Goal: Task Accomplishment & Management: Manage account settings

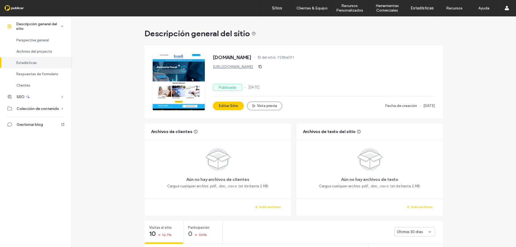
scroll to position [251, 0]
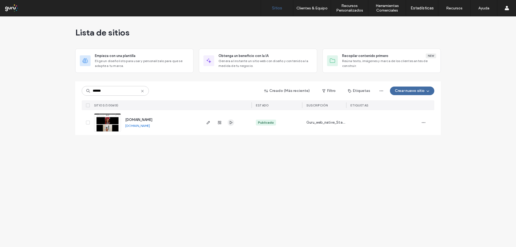
type input "******"
click at [231, 123] on icon "button" at bounding box center [231, 122] width 4 height 4
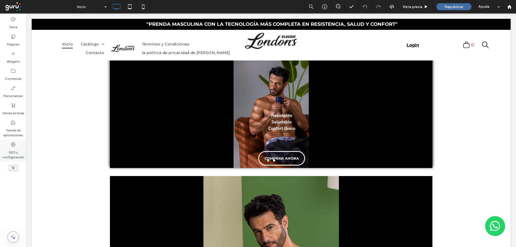
click at [10, 154] on label "SEO y configuración" at bounding box center [13, 153] width 26 height 12
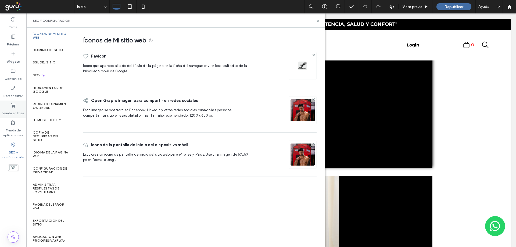
click at [10, 108] on label "Venda en línea" at bounding box center [13, 112] width 22 height 8
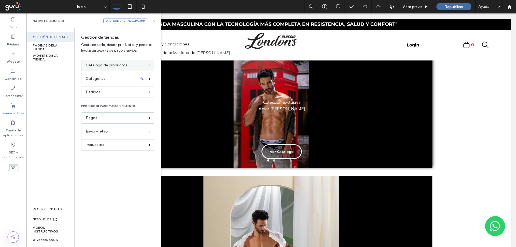
click at [112, 64] on span "Catálogo de productos" at bounding box center [107, 65] width 42 height 6
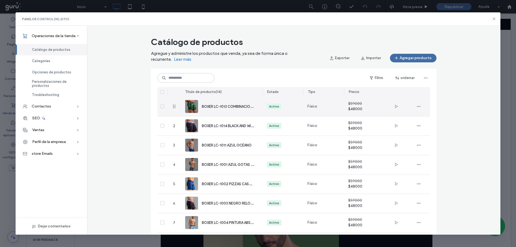
click at [209, 106] on span "BOXER LC-1013 COMBINACION ABSTRACTA" at bounding box center [237, 106] width 71 height 5
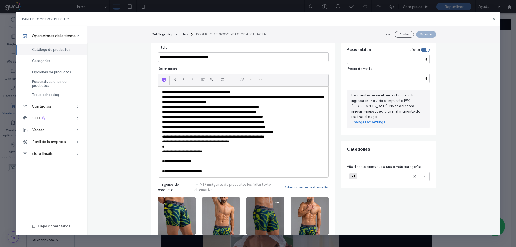
scroll to position [54, 0]
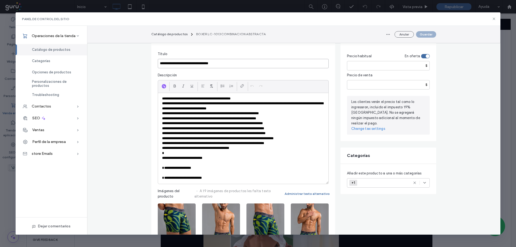
click at [167, 62] on input "**********" at bounding box center [243, 63] width 171 height 9
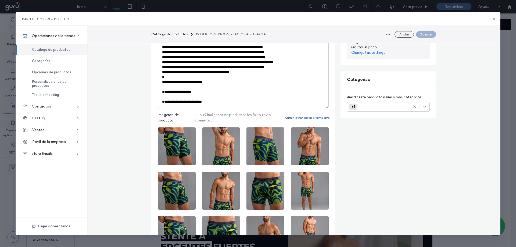
scroll to position [126, 0]
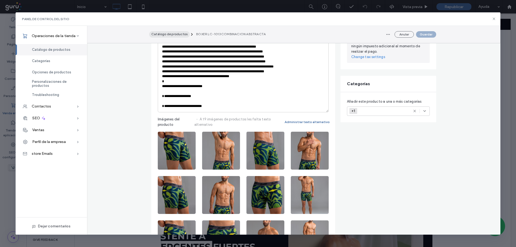
click at [175, 36] on button "Catálogo de productos" at bounding box center [169, 34] width 41 height 6
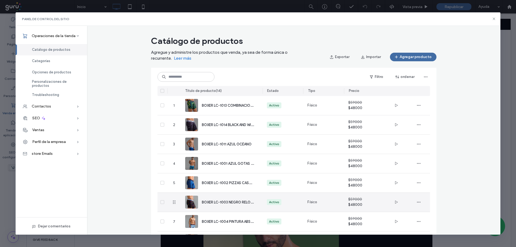
scroll to position [0, 0]
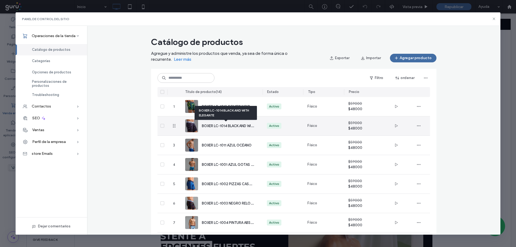
click at [208, 127] on span "BOXER LC-1014 BLACK AND WITH ELEGANTE" at bounding box center [237, 125] width 71 height 5
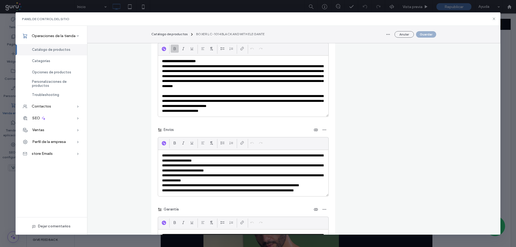
scroll to position [1174, 0]
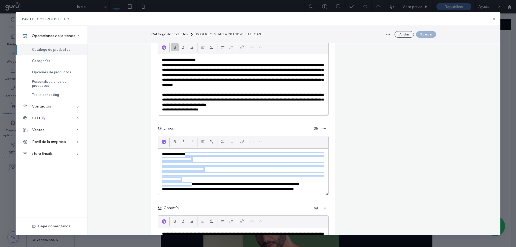
drag, startPoint x: 187, startPoint y: 149, endPoint x: 195, endPoint y: 186, distance: 37.9
click at [195, 186] on div "**********" at bounding box center [243, 172] width 170 height 46
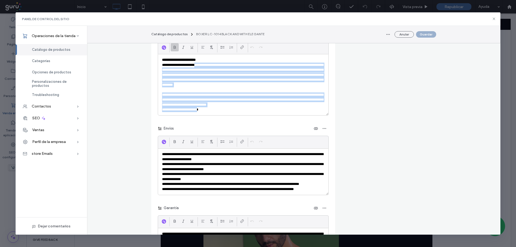
drag, startPoint x: 205, startPoint y: 110, endPoint x: 203, endPoint y: 65, distance: 45.5
click at [203, 65] on div "**********" at bounding box center [243, 84] width 170 height 61
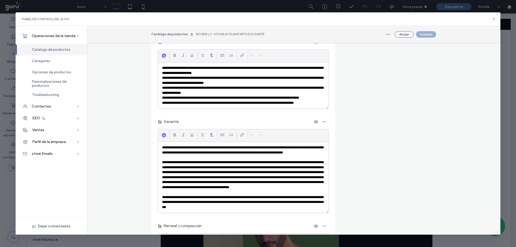
scroll to position [1263, 0]
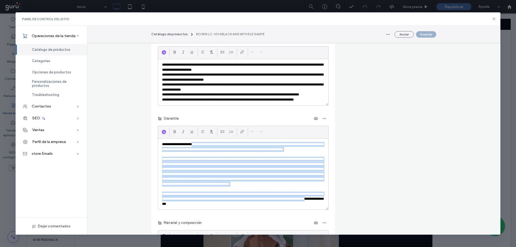
drag, startPoint x: 203, startPoint y: 146, endPoint x: 205, endPoint y: 205, distance: 58.6
click at [205, 205] on div "**********" at bounding box center [243, 174] width 170 height 71
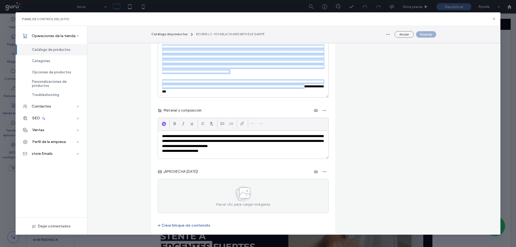
scroll to position [1380, 0]
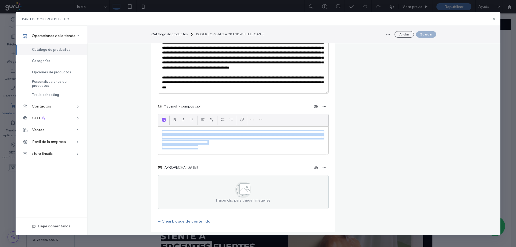
drag, startPoint x: 218, startPoint y: 148, endPoint x: 149, endPoint y: 128, distance: 72.3
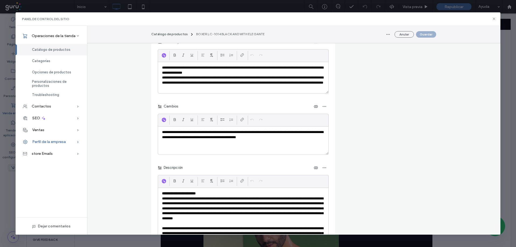
scroll to position [1039, 0]
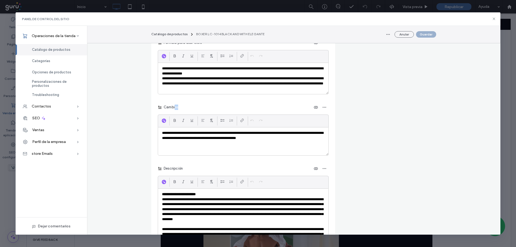
drag, startPoint x: 173, startPoint y: 106, endPoint x: 212, endPoint y: 109, distance: 38.6
click at [212, 109] on div "Cambios" at bounding box center [243, 107] width 171 height 9
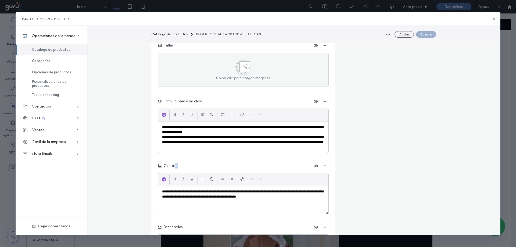
scroll to position [976, 0]
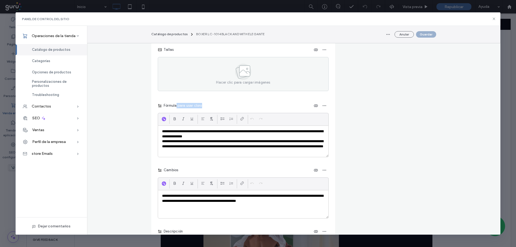
drag, startPoint x: 175, startPoint y: 108, endPoint x: 210, endPoint y: 107, distance: 35.5
click at [210, 107] on div "Fórmula para usar cloro" at bounding box center [243, 105] width 171 height 9
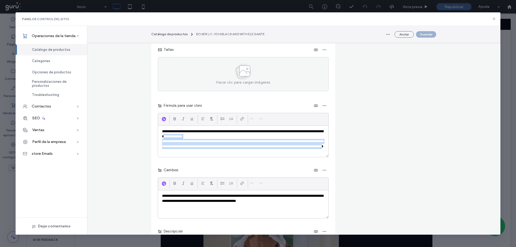
drag, startPoint x: 205, startPoint y: 148, endPoint x: 207, endPoint y: 152, distance: 4.7
click at [207, 152] on div "**********" at bounding box center [243, 141] width 170 height 31
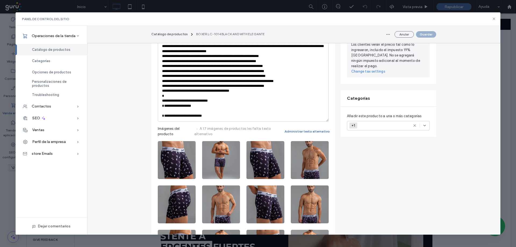
scroll to position [126, 0]
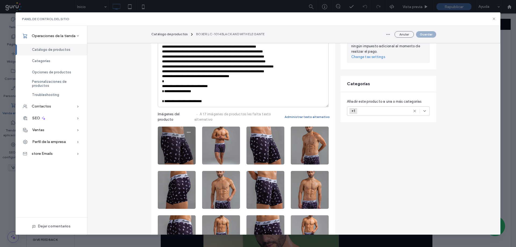
click at [167, 148] on img at bounding box center [177, 146] width 38 height 38
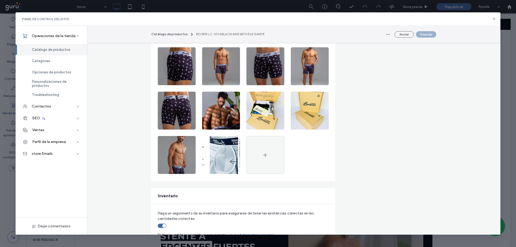
scroll to position [296, 0]
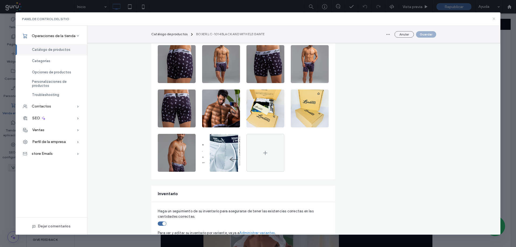
click at [493, 19] on icon at bounding box center [494, 19] width 4 height 4
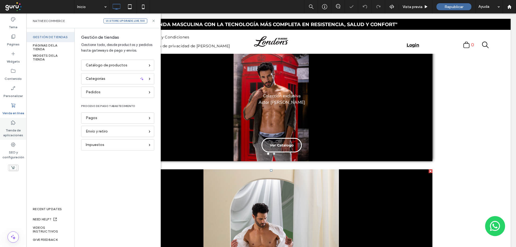
scroll to position [157, 0]
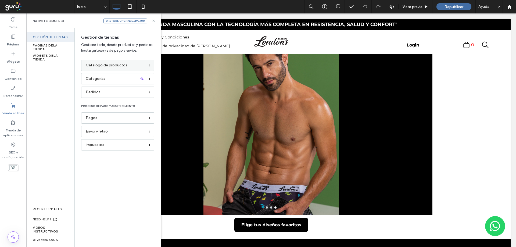
click at [96, 63] on span "Catálogo de productos" at bounding box center [107, 65] width 42 height 6
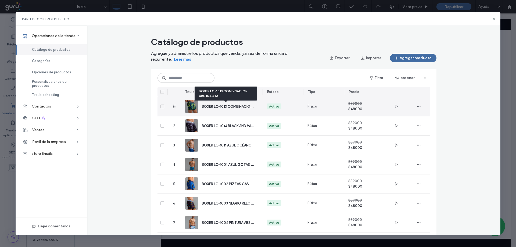
click at [232, 107] on span "BOXER LC-1013 COMBINACION ABSTRACTA" at bounding box center [237, 106] width 71 height 5
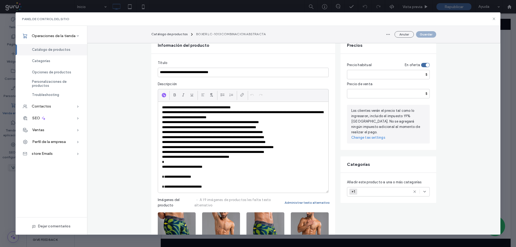
scroll to position [63, 0]
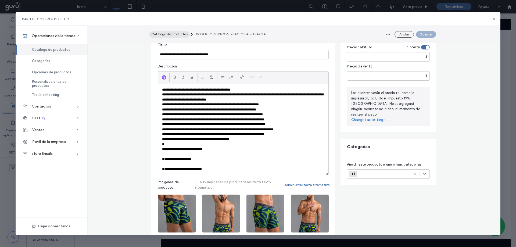
click at [176, 34] on span "Catálogo de productos" at bounding box center [169, 34] width 36 height 4
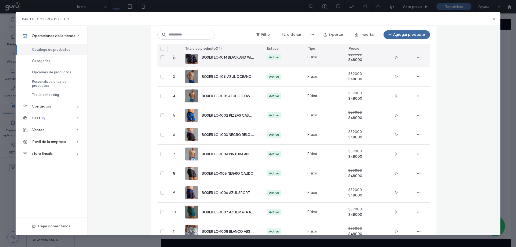
click at [237, 56] on span "BOXER LC-1014 BLACK AND WITH ELEGANTE" at bounding box center [237, 57] width 71 height 5
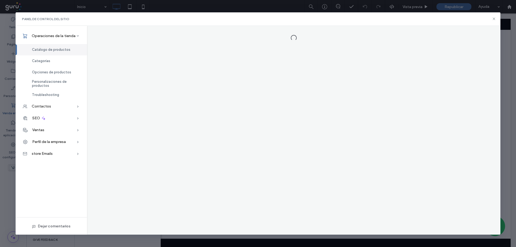
scroll to position [0, 0]
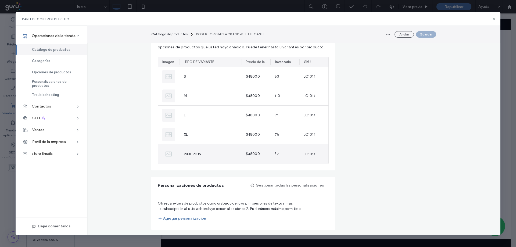
scroll to position [600, 0]
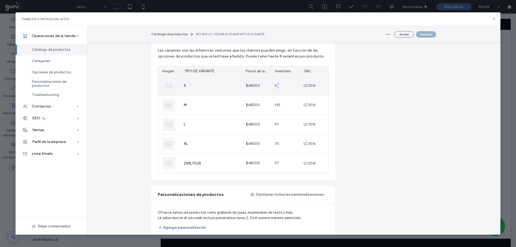
click at [277, 84] on div "53" at bounding box center [284, 85] width 29 height 19
click at [495, 19] on icon at bounding box center [494, 19] width 4 height 4
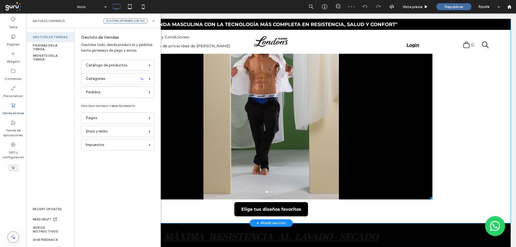
scroll to position [186, 0]
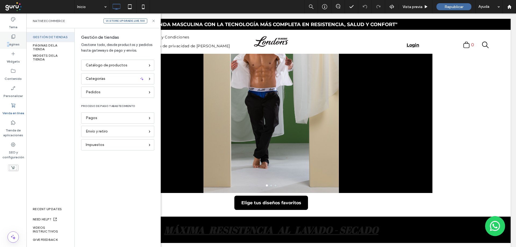
click at [9, 39] on div "Páginas" at bounding box center [13, 40] width 26 height 17
click at [13, 41] on label "Páginas" at bounding box center [13, 43] width 13 height 8
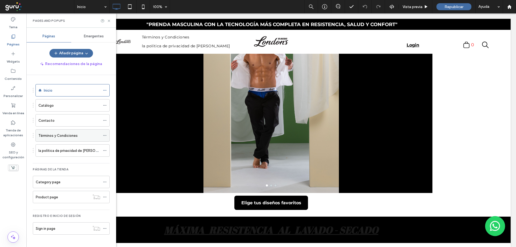
click at [50, 133] on label "Términos y Condiciones" at bounding box center [57, 135] width 39 height 9
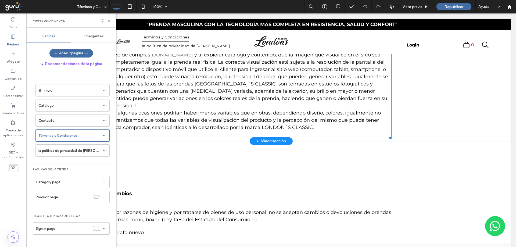
scroll to position [1169, 0]
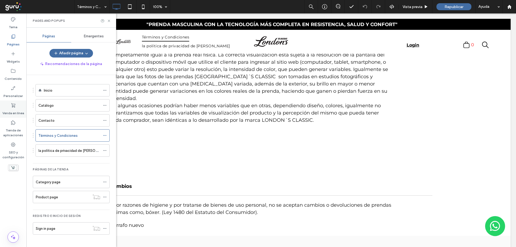
click at [17, 108] on label "Venda en línea" at bounding box center [13, 112] width 22 height 8
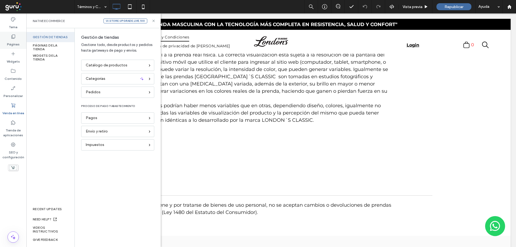
click at [16, 42] on label "Páginas" at bounding box center [13, 43] width 13 height 8
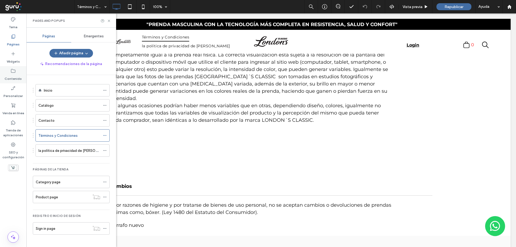
click at [17, 74] on label "Contenido" at bounding box center [13, 78] width 17 height 8
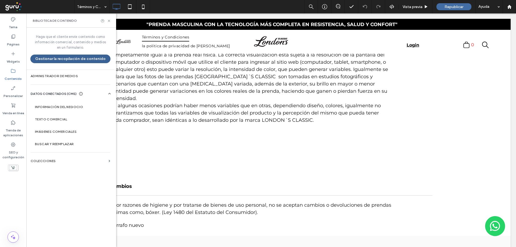
click at [101, 60] on button "Gestionar la recopilación de contenido" at bounding box center [70, 59] width 80 height 9
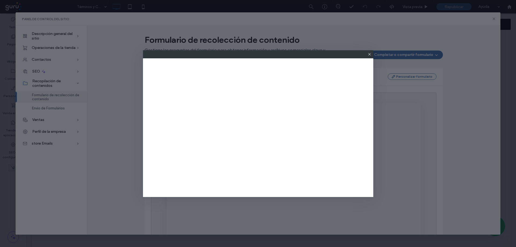
scroll to position [0, 0]
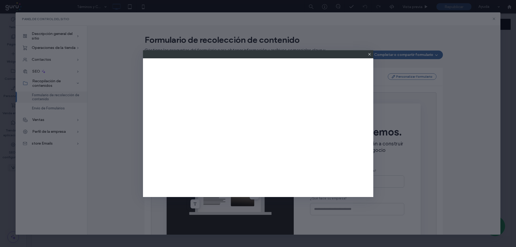
click at [371, 54] on icon at bounding box center [369, 54] width 4 height 4
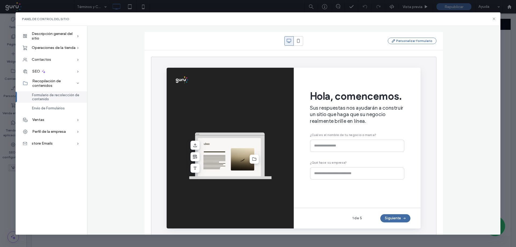
scroll to position [47, 0]
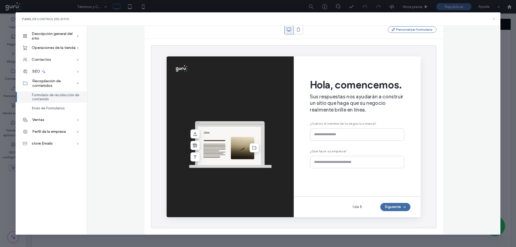
drag, startPoint x: 495, startPoint y: 20, endPoint x: 468, endPoint y: 7, distance: 30.1
click at [495, 20] on icon at bounding box center [494, 19] width 4 height 4
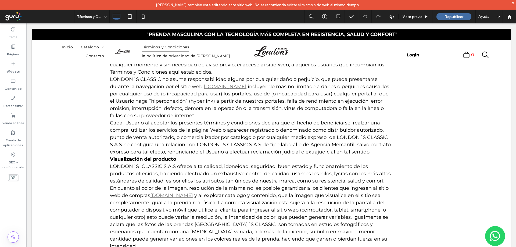
scroll to position [1044, 0]
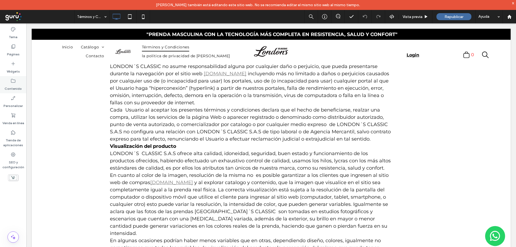
click at [15, 83] on icon at bounding box center [12, 80] width 5 height 5
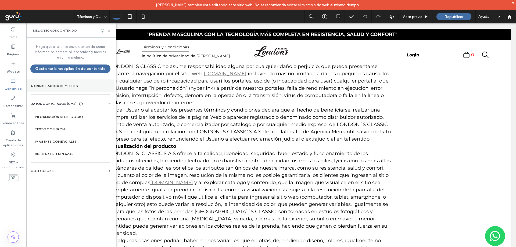
click at [71, 87] on label "Administrador de medios" at bounding box center [71, 86] width 80 height 4
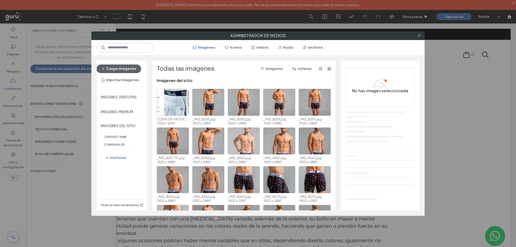
drag, startPoint x: 420, startPoint y: 34, endPoint x: 246, endPoint y: 144, distance: 205.3
click at [420, 34] on icon at bounding box center [419, 36] width 4 height 4
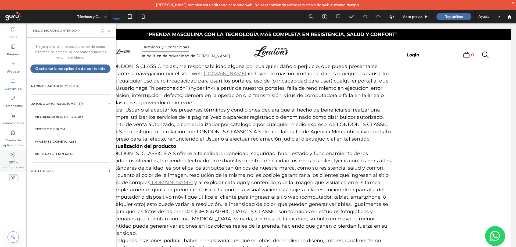
click at [9, 155] on div "SEO y configuración" at bounding box center [13, 161] width 26 height 22
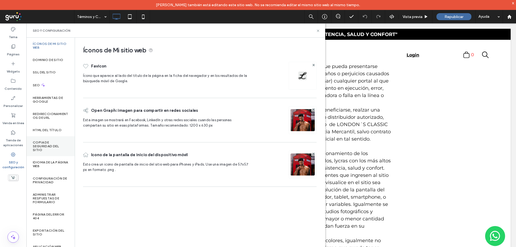
click at [41, 151] on label "Copia de seguridad del sitio" at bounding box center [50, 146] width 35 height 11
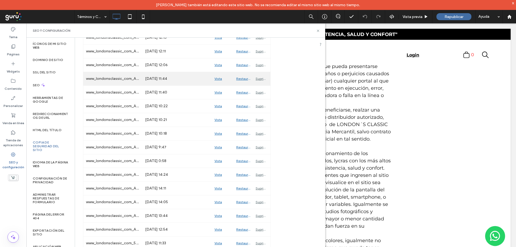
scroll to position [607, 0]
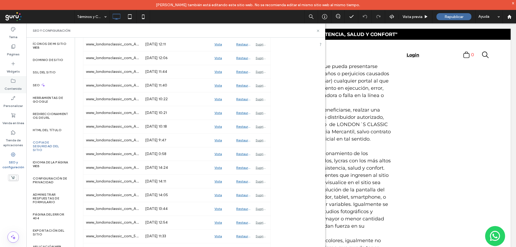
click at [7, 83] on div "Contenido" at bounding box center [13, 84] width 26 height 17
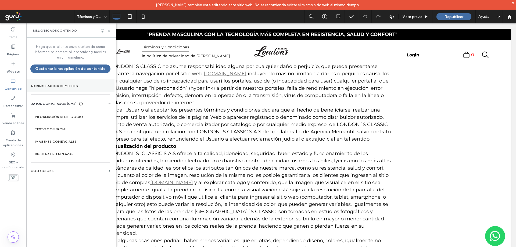
click at [58, 86] on label "Administrador de medios" at bounding box center [71, 86] width 80 height 4
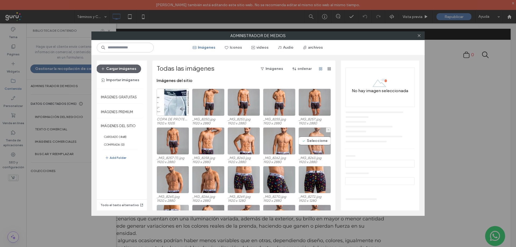
click at [309, 150] on div "Seleccione" at bounding box center [315, 140] width 32 height 27
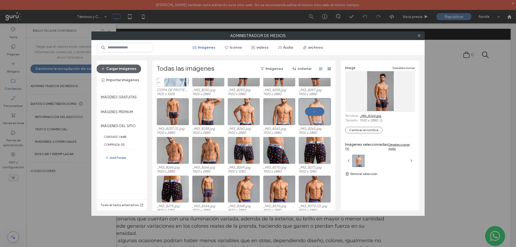
scroll to position [36, 0]
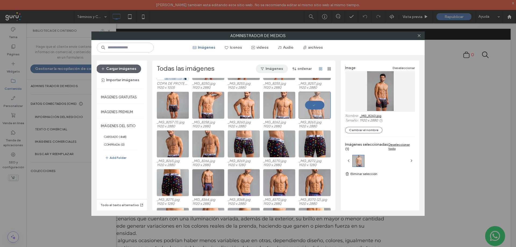
click at [277, 70] on button "Imágenes" at bounding box center [272, 69] width 32 height 9
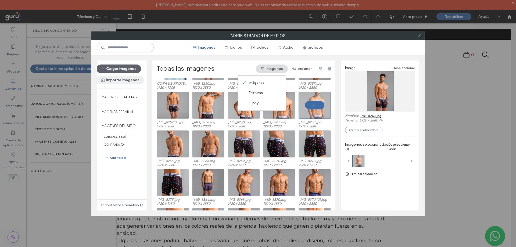
click at [120, 82] on button "Importar imágenes" at bounding box center [120, 80] width 48 height 9
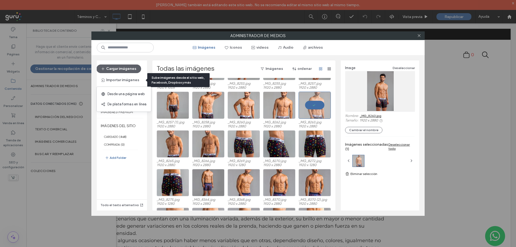
click at [129, 56] on div "Cargar imágenes Importar imágenes Imágenes gratuitas Imágenes Premium IMÁGENES …" at bounding box center [257, 135] width 333 height 161
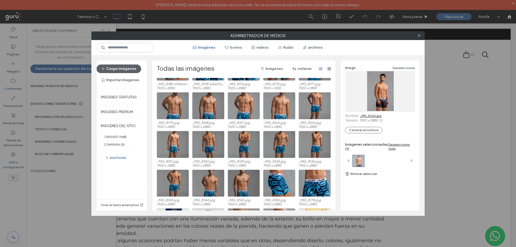
scroll to position [2549, 0]
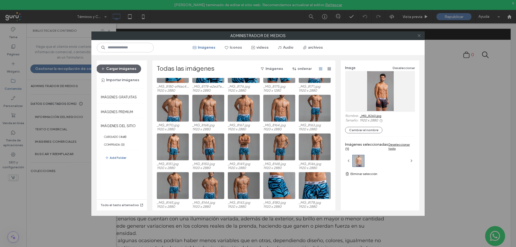
click at [419, 37] on icon at bounding box center [419, 36] width 4 height 4
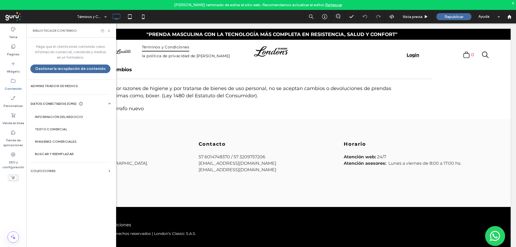
scroll to position [1299, 0]
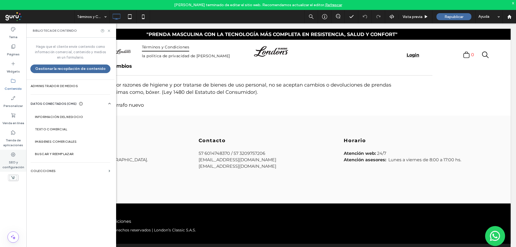
click at [8, 155] on div "SEO y configuración" at bounding box center [13, 161] width 26 height 22
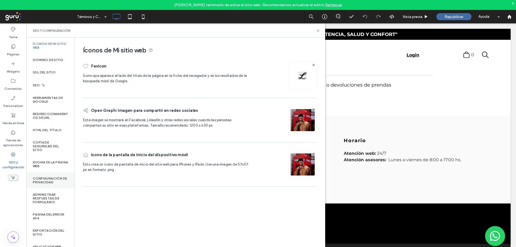
scroll to position [3, 0]
click at [43, 229] on label "Exportación del sitio" at bounding box center [50, 233] width 35 height 8
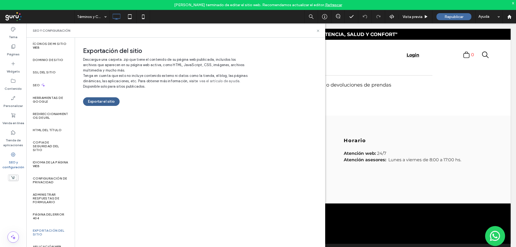
click at [99, 105] on button "Exportar el sitio" at bounding box center [101, 101] width 37 height 9
click at [319, 30] on use at bounding box center [318, 31] width 2 height 2
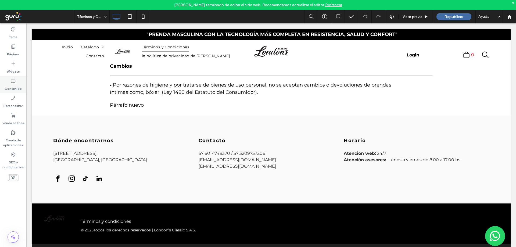
click at [15, 81] on icon at bounding box center [12, 80] width 5 height 5
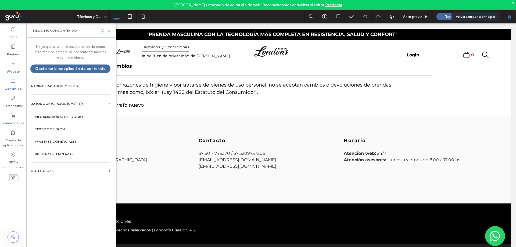
click at [510, 15] on icon at bounding box center [509, 17] width 5 height 5
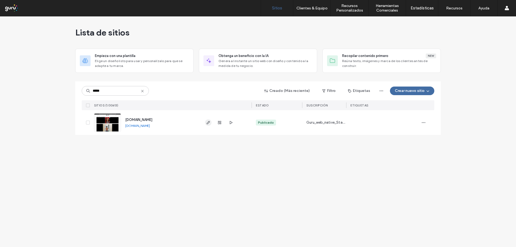
type input "*****"
click at [207, 121] on icon "button" at bounding box center [208, 122] width 4 height 4
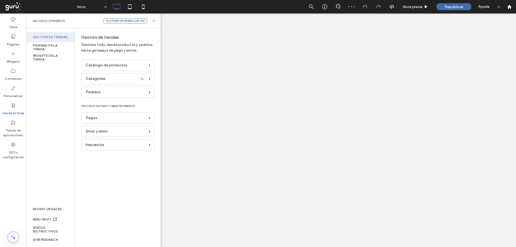
click at [108, 61] on div "Catálogo de productos" at bounding box center [117, 65] width 73 height 11
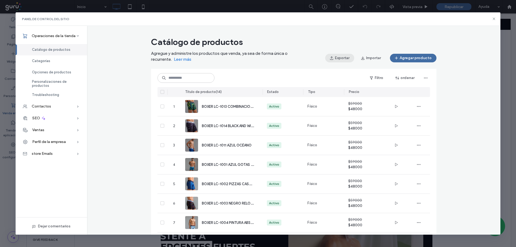
click at [346, 58] on button "Exportar" at bounding box center [339, 58] width 29 height 9
click at [182, 77] on input at bounding box center [186, 78] width 57 height 10
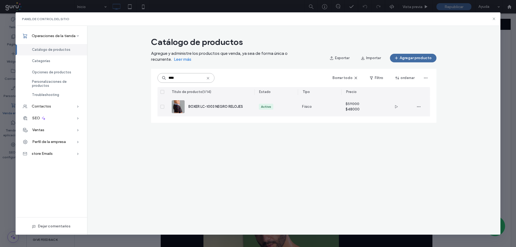
type input "****"
click at [227, 106] on span "BOXER LC-1003 NEGRO RELOJES" at bounding box center [215, 107] width 55 height 4
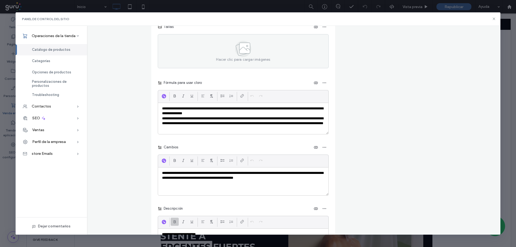
scroll to position [986, 0]
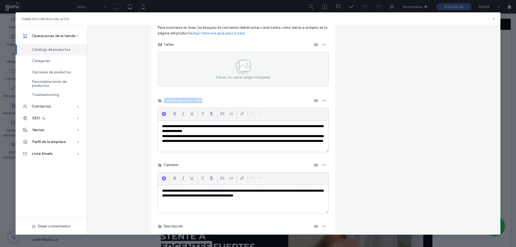
drag, startPoint x: 208, startPoint y: 101, endPoint x: 161, endPoint y: 100, distance: 47.3
click at [161, 100] on div "Fórmula para usar cloro" at bounding box center [243, 100] width 171 height 9
copy span "Fórmula para usar cloro"
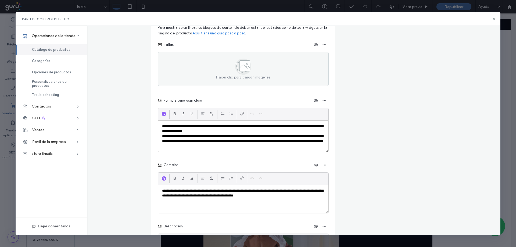
click at [226, 134] on p "**********" at bounding box center [243, 141] width 162 height 15
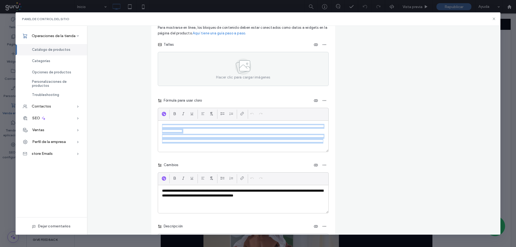
copy div "**********"
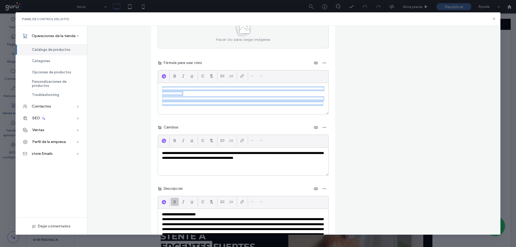
scroll to position [1030, 0]
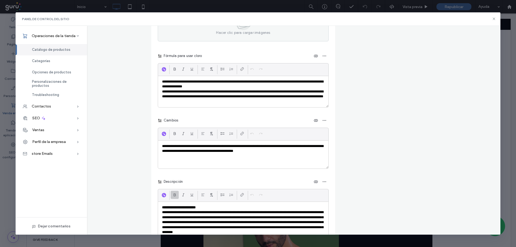
click at [169, 122] on span "Cambios" at bounding box center [170, 120] width 16 height 5
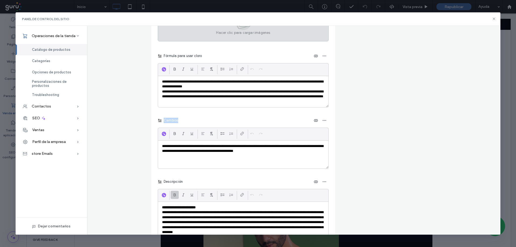
copy span "Cambios"
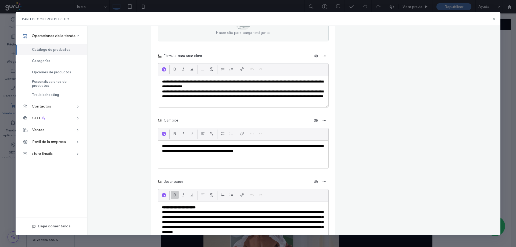
click at [236, 149] on p "**********" at bounding box center [243, 149] width 162 height 10
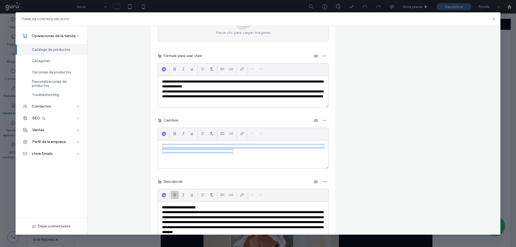
copy p "**********"
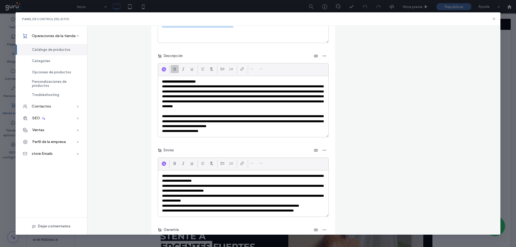
scroll to position [1165, 0]
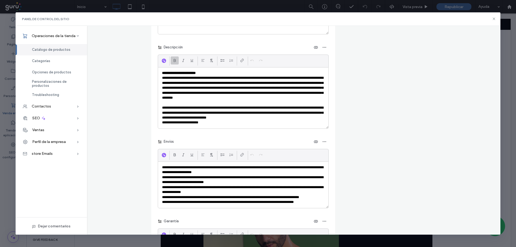
click at [168, 48] on span "Descripción" at bounding box center [172, 47] width 21 height 5
copy span "Descripción"
click at [187, 73] on strong "**********" at bounding box center [179, 72] width 34 height 3
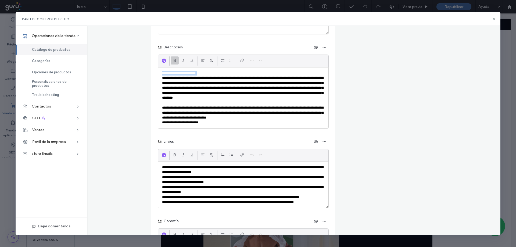
click at [187, 73] on strong "**********" at bounding box center [179, 72] width 34 height 3
copy strong "**********"
click at [254, 98] on p "**********" at bounding box center [243, 91] width 162 height 30
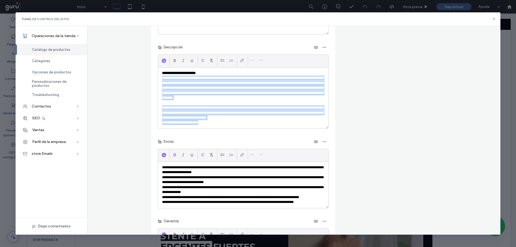
drag, startPoint x: 208, startPoint y: 72, endPoint x: 218, endPoint y: 114, distance: 43.2
click at [218, 129] on fieldset "**********" at bounding box center [243, 145] width 171 height 599
copy div "**********"
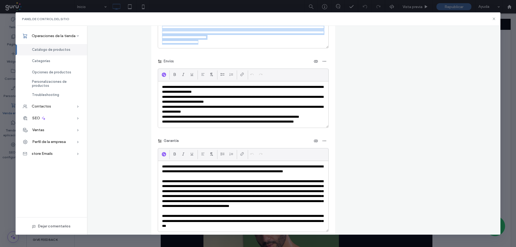
scroll to position [1245, 0]
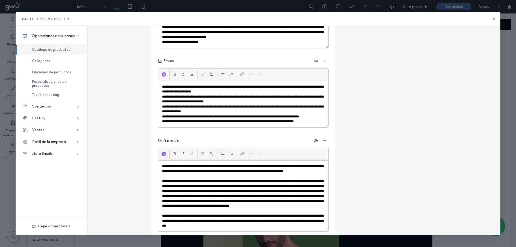
click at [170, 59] on span "Envíos" at bounding box center [168, 60] width 12 height 5
copy span "Envíos"
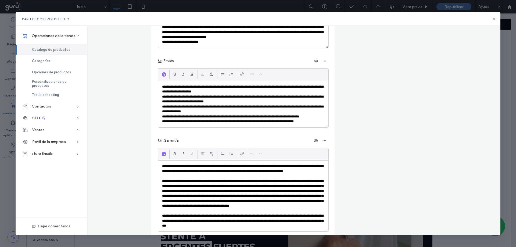
click at [190, 112] on p "**********" at bounding box center [243, 109] width 162 height 10
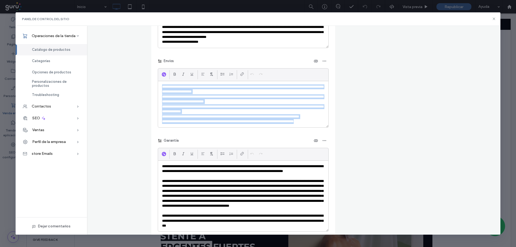
copy div "**********"
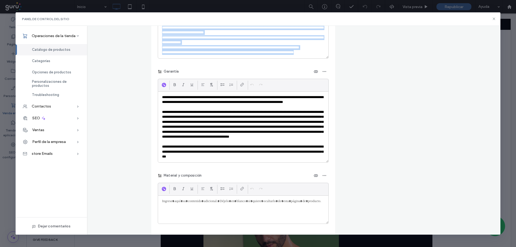
scroll to position [1317, 0]
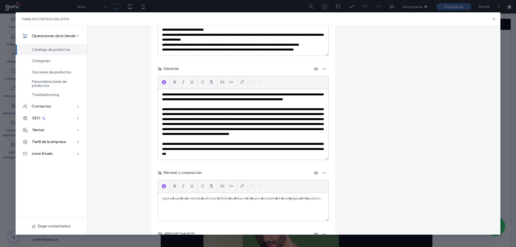
click at [225, 107] on p "**********" at bounding box center [243, 124] width 162 height 35
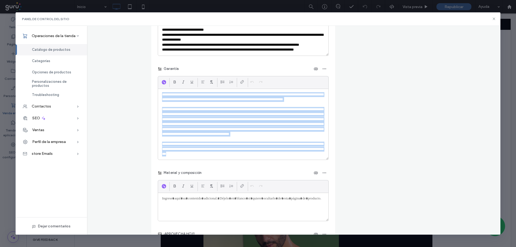
copy div "**********"
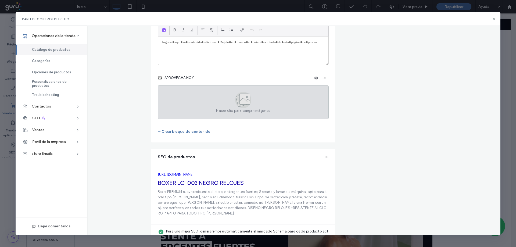
scroll to position [1481, 0]
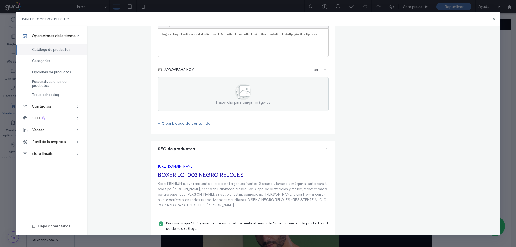
click at [193, 187] on p "Boxer PREMIUM suave resistente al cloro, detergentes fuertes, Secado y lavado a…" at bounding box center [243, 194] width 171 height 27
click at [327, 150] on icon "button" at bounding box center [326, 149] width 4 height 4
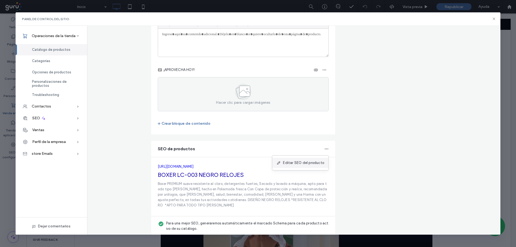
click at [301, 164] on span "Editar SEO del producto" at bounding box center [303, 162] width 41 height 5
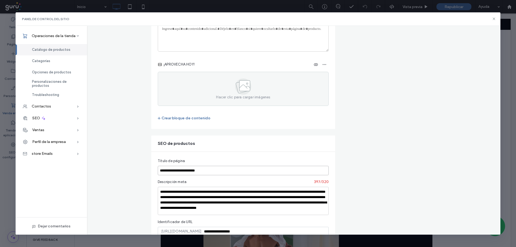
click at [200, 174] on input "**********" at bounding box center [243, 170] width 171 height 9
click at [494, 21] on icon at bounding box center [494, 19] width 4 height 4
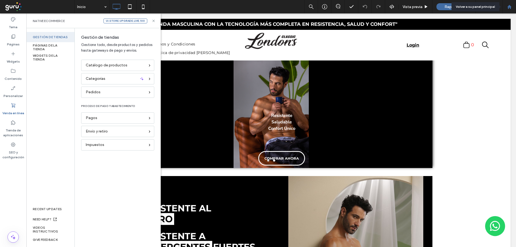
click at [508, 9] on icon at bounding box center [509, 7] width 5 height 5
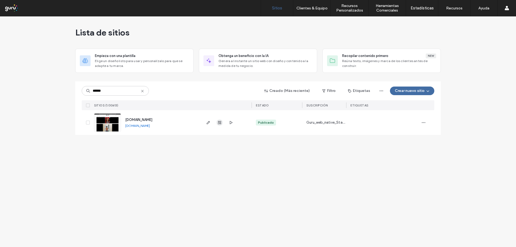
type input "******"
click at [221, 124] on use "button" at bounding box center [219, 122] width 3 height 3
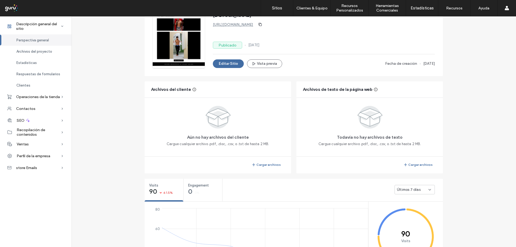
scroll to position [45, 0]
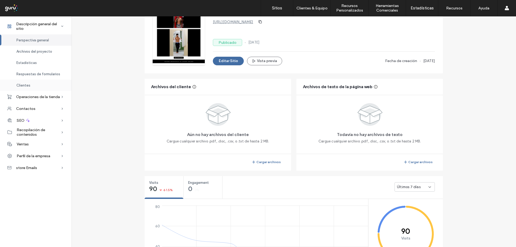
click at [33, 80] on div "Clientes" at bounding box center [35, 85] width 71 height 11
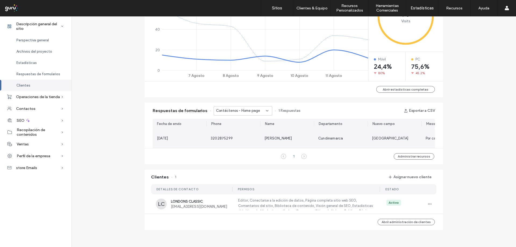
scroll to position [265, 0]
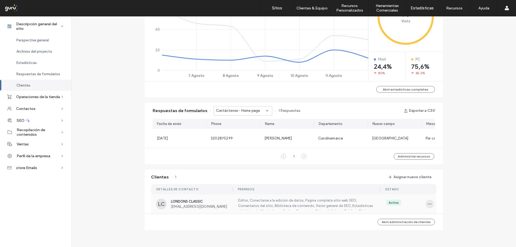
click at [428, 205] on icon "button" at bounding box center [430, 204] width 4 height 4
click at [440, 189] on span "Cancelar asignación del cliente" at bounding box center [461, 189] width 52 height 5
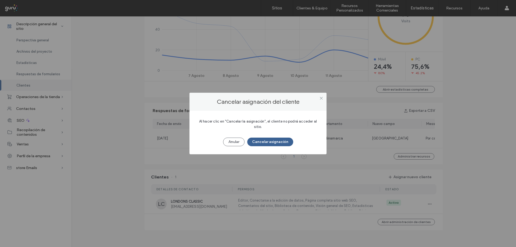
click at [277, 141] on button "Cancelar asignación" at bounding box center [270, 142] width 46 height 9
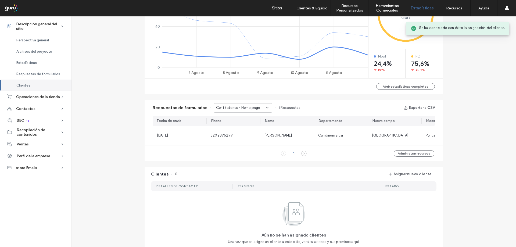
scroll to position [317, 0]
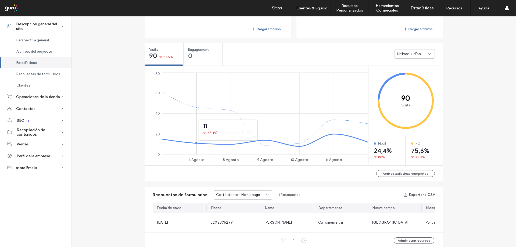
scroll to position [30, 0]
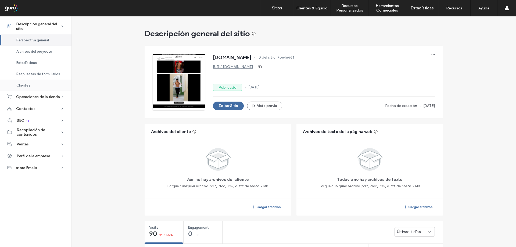
click at [19, 88] on div "Clientes" at bounding box center [35, 85] width 71 height 11
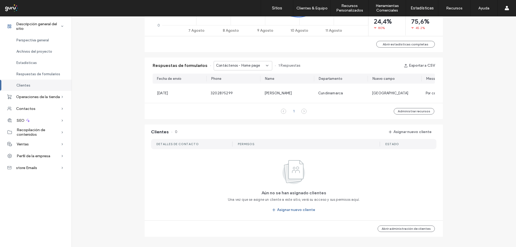
scroll to position [317, 0]
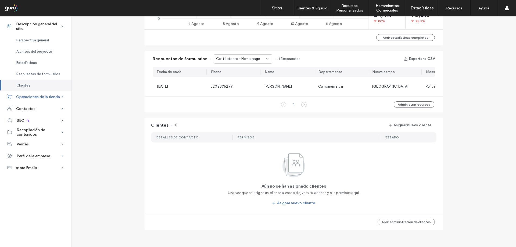
click at [35, 95] on span "Operaciones de la tienda" at bounding box center [38, 97] width 44 height 5
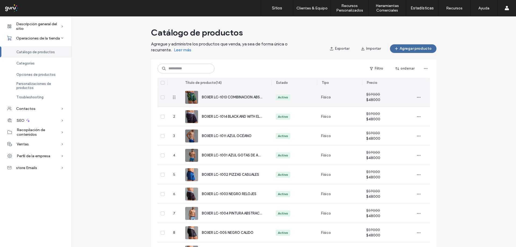
click at [236, 96] on span "BOXER LC-1013 COMBINACION ABSTRACTA" at bounding box center [237, 97] width 71 height 4
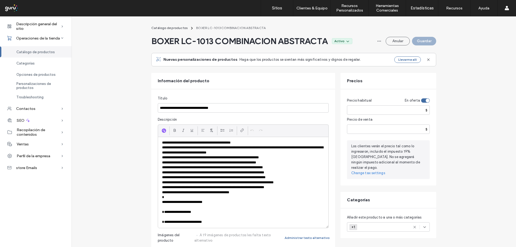
scroll to position [36, 0]
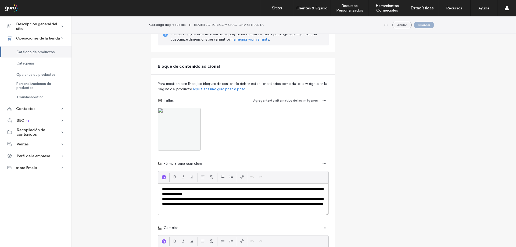
scroll to position [923, 0]
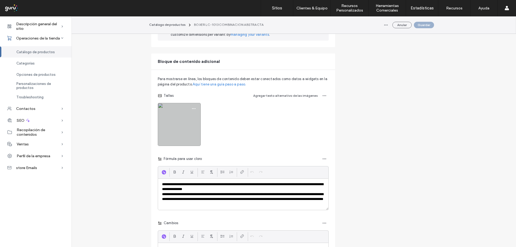
click at [163, 128] on img at bounding box center [179, 124] width 43 height 43
click at [175, 123] on img at bounding box center [179, 124] width 43 height 43
click at [165, 126] on img at bounding box center [179, 124] width 43 height 43
click at [193, 110] on icon "button" at bounding box center [194, 108] width 4 height 4
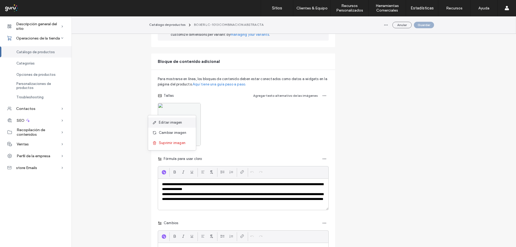
click at [179, 124] on span "Editar imagen" at bounding box center [170, 122] width 23 height 5
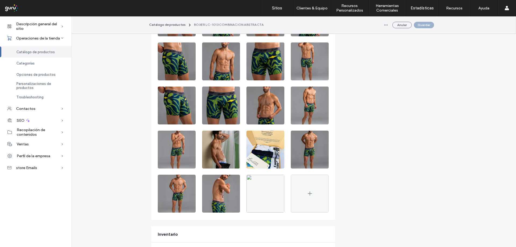
scroll to position [242, 0]
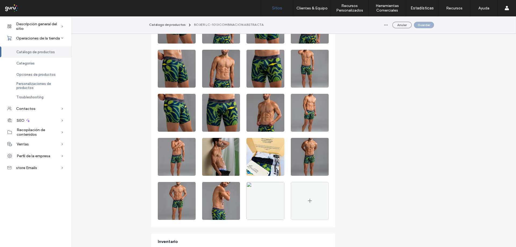
click at [279, 13] on link "Sitios" at bounding box center [277, 8] width 32 height 16
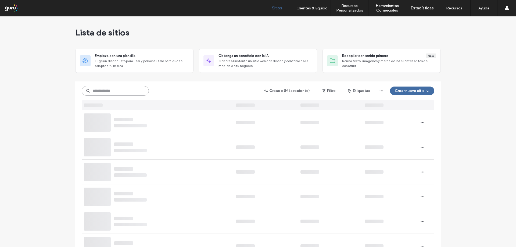
click at [120, 93] on input at bounding box center [115, 91] width 67 height 10
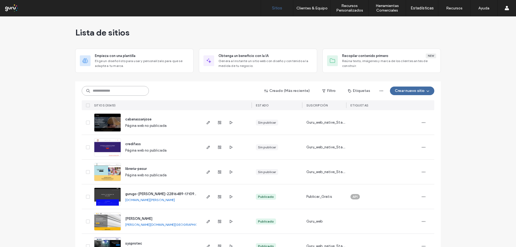
click at [120, 93] on input at bounding box center [115, 91] width 67 height 10
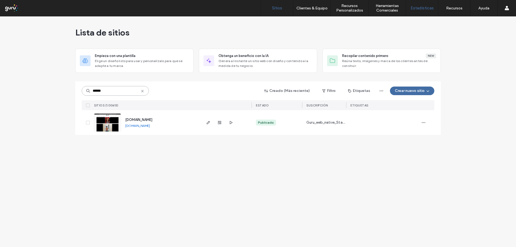
type input "******"
click at [209, 124] on icon "button" at bounding box center [208, 122] width 4 height 4
